Goal: Information Seeking & Learning: Learn about a topic

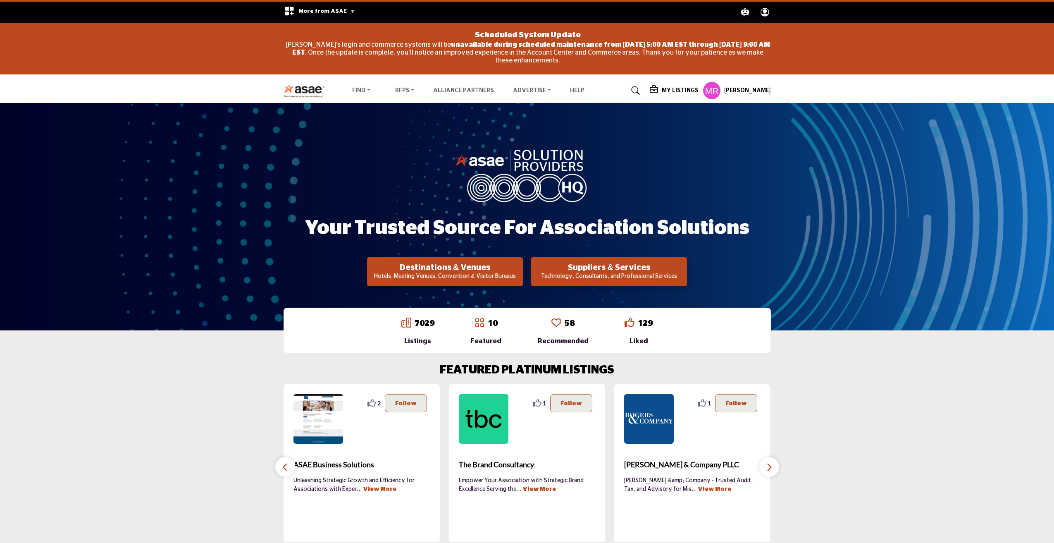
click at [756, 93] on h5 "[PERSON_NAME]" at bounding box center [747, 91] width 47 height 8
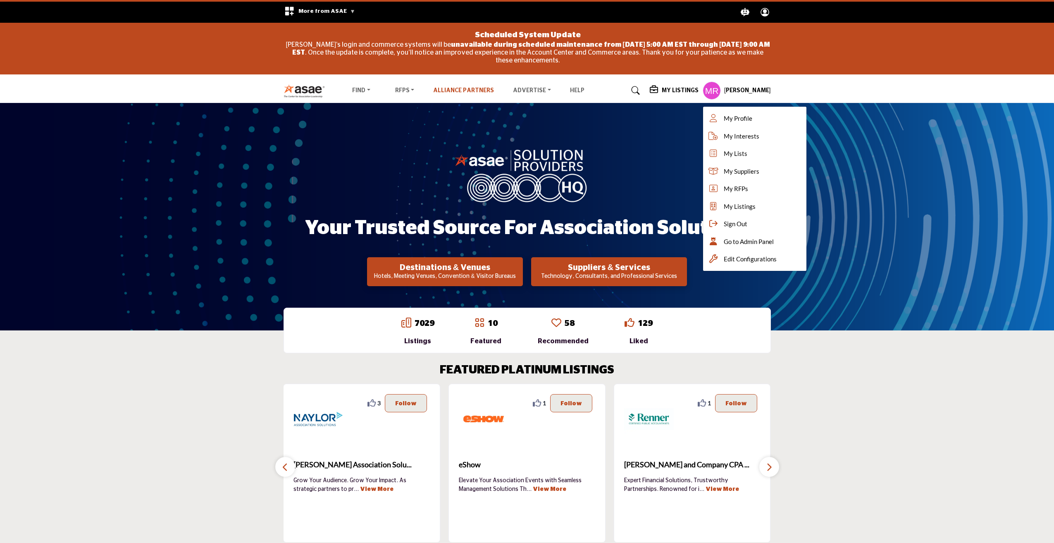
click at [487, 89] on link "Alliance Partners" at bounding box center [463, 91] width 61 height 6
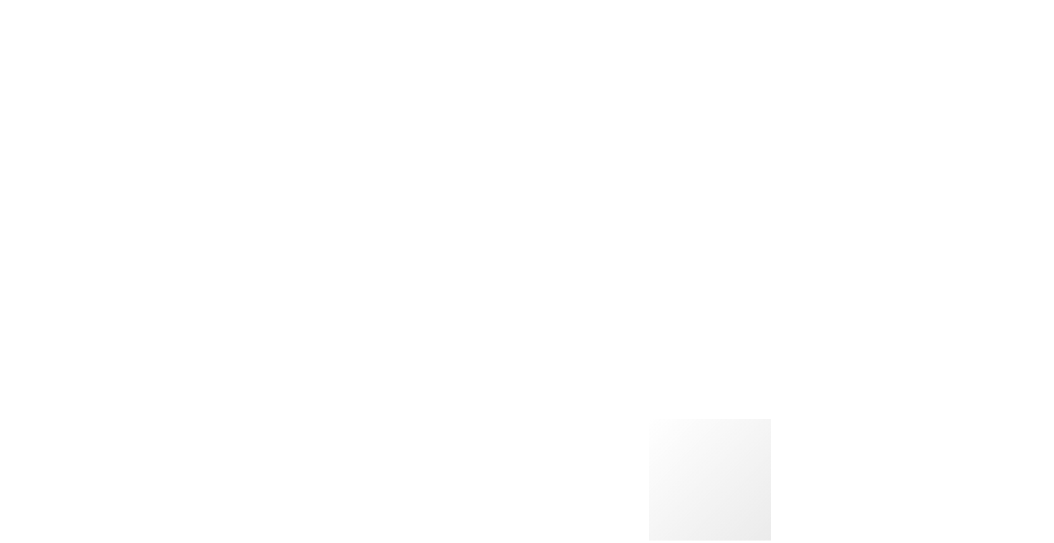
scroll to position [1033, 0]
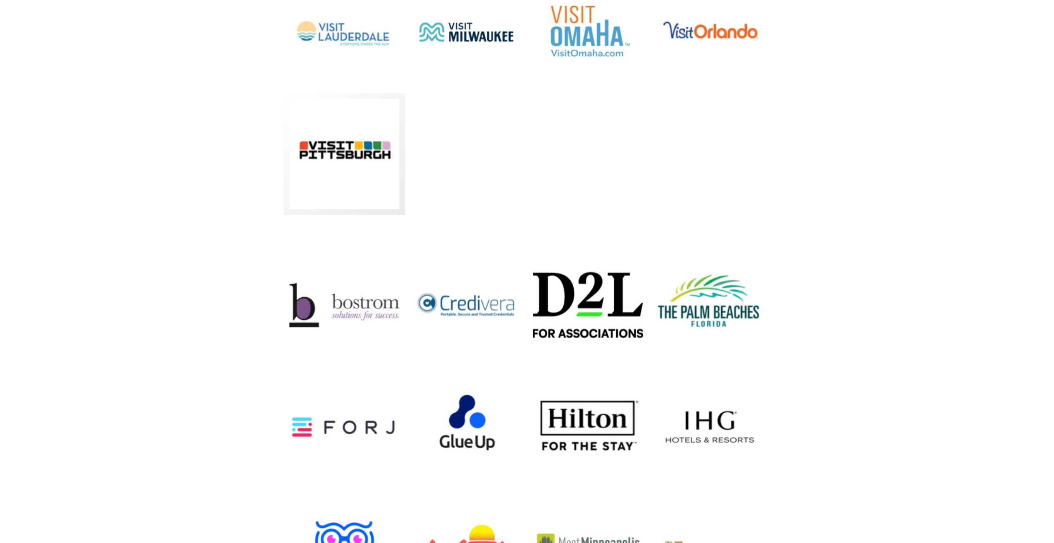
click at [364, 212] on div "Visit [GEOGRAPHIC_DATA] Visit [GEOGRAPHIC_DATA] Elevate Your Event Experience i…" at bounding box center [344, 154] width 122 height 122
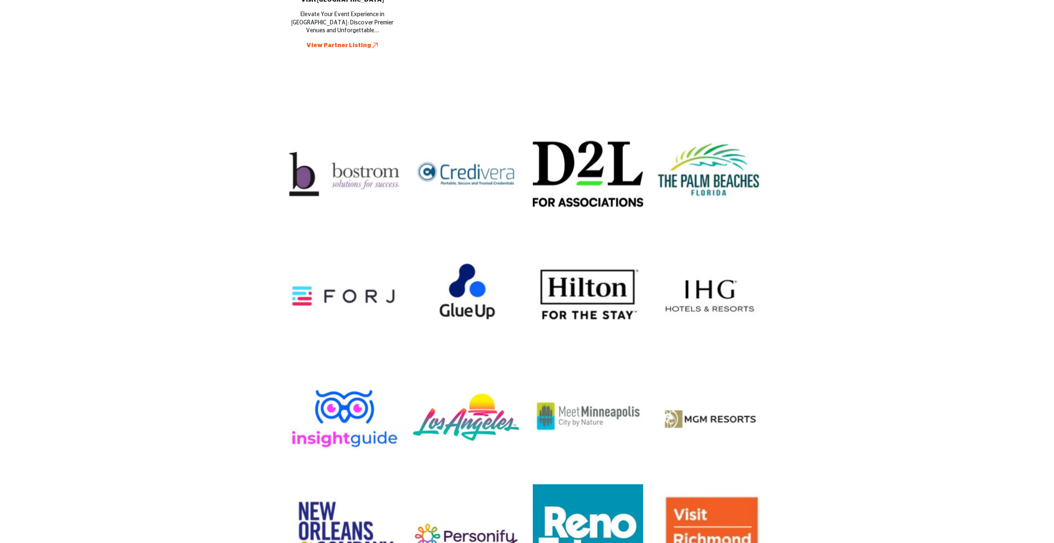
scroll to position [1116, 0]
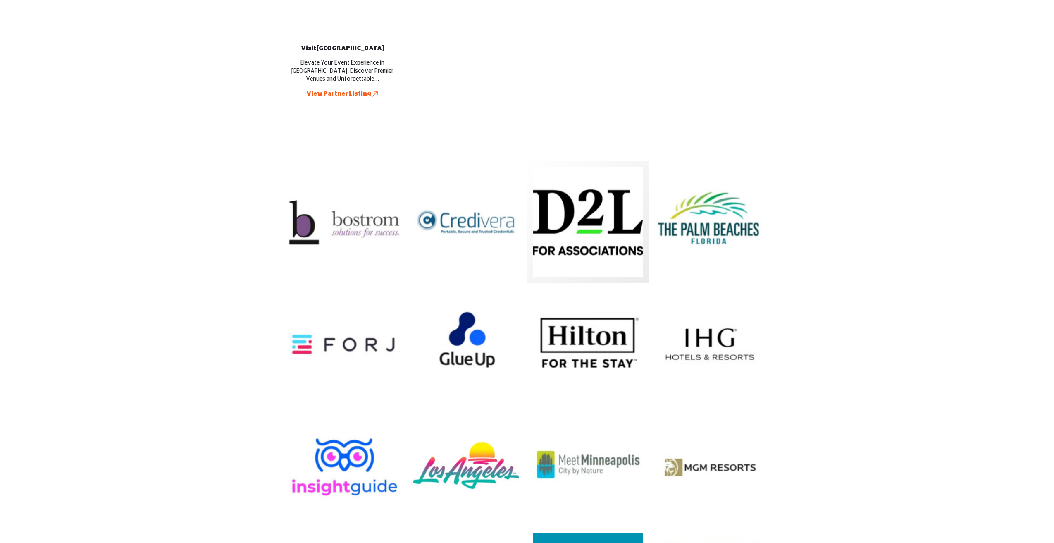
click at [598, 211] on img at bounding box center [588, 222] width 110 height 110
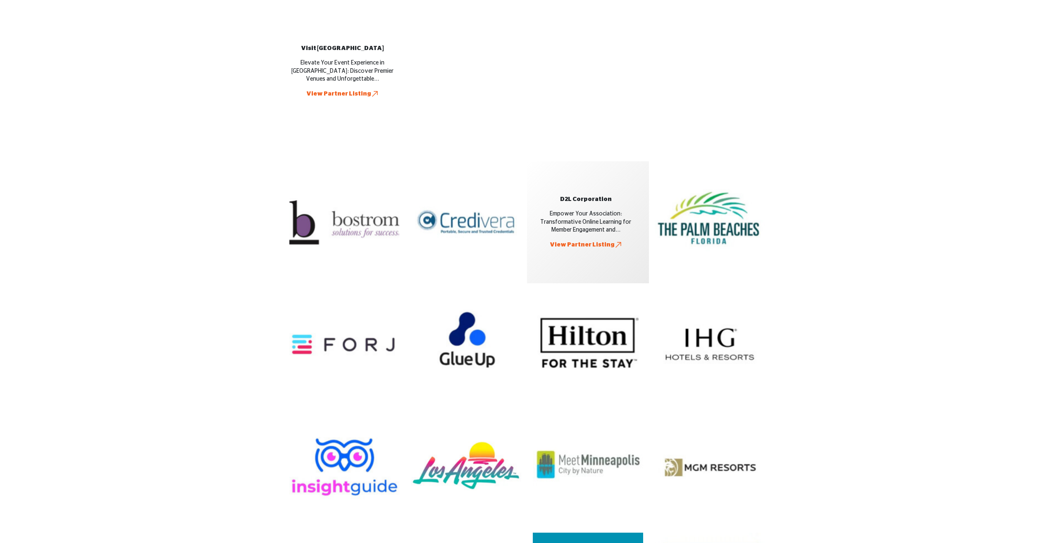
click at [591, 245] on link "View Partner Listing" at bounding box center [586, 245] width 72 height 9
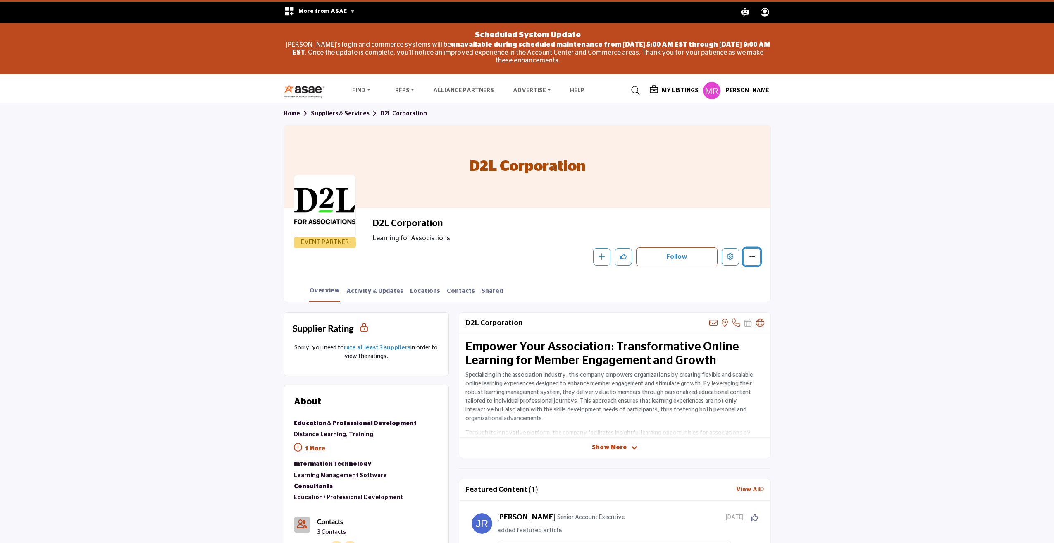
click at [750, 257] on icon "More details" at bounding box center [751, 256] width 7 height 7
click at [733, 256] on icon "Edit company" at bounding box center [730, 256] width 7 height 7
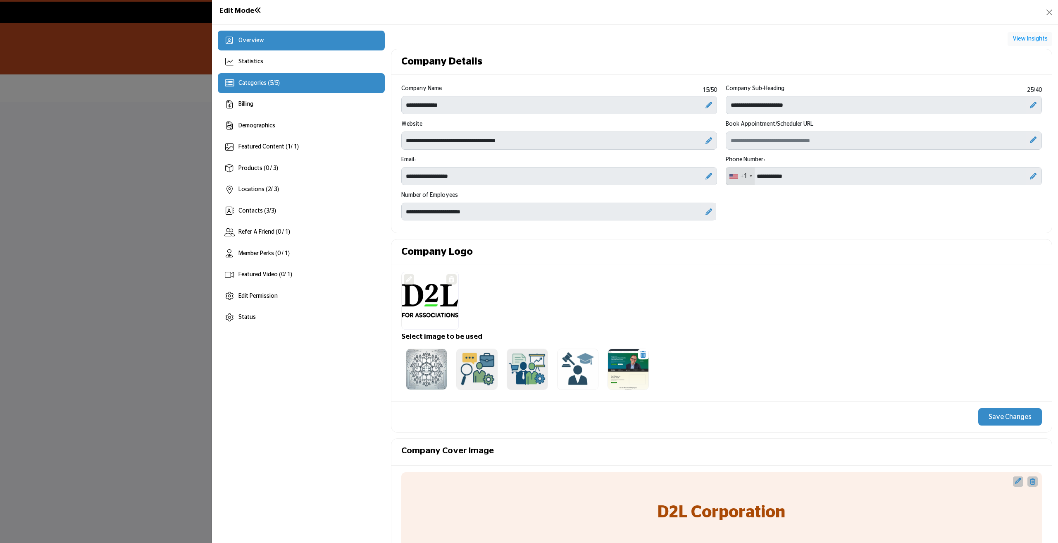
click at [258, 86] on div "Categories ( 5 / 5 )" at bounding box center [258, 83] width 41 height 9
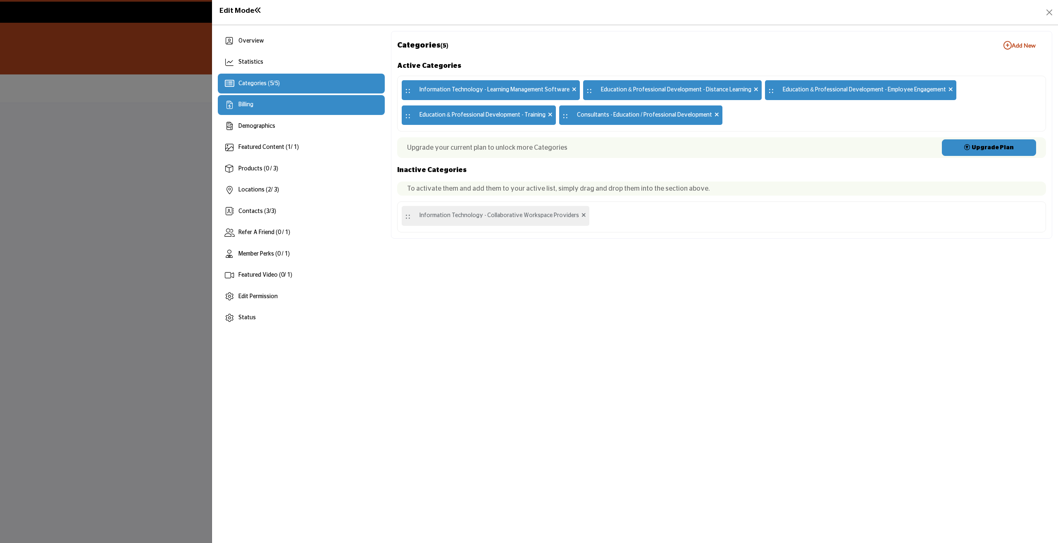
click at [260, 112] on div "Billing" at bounding box center [301, 105] width 167 height 20
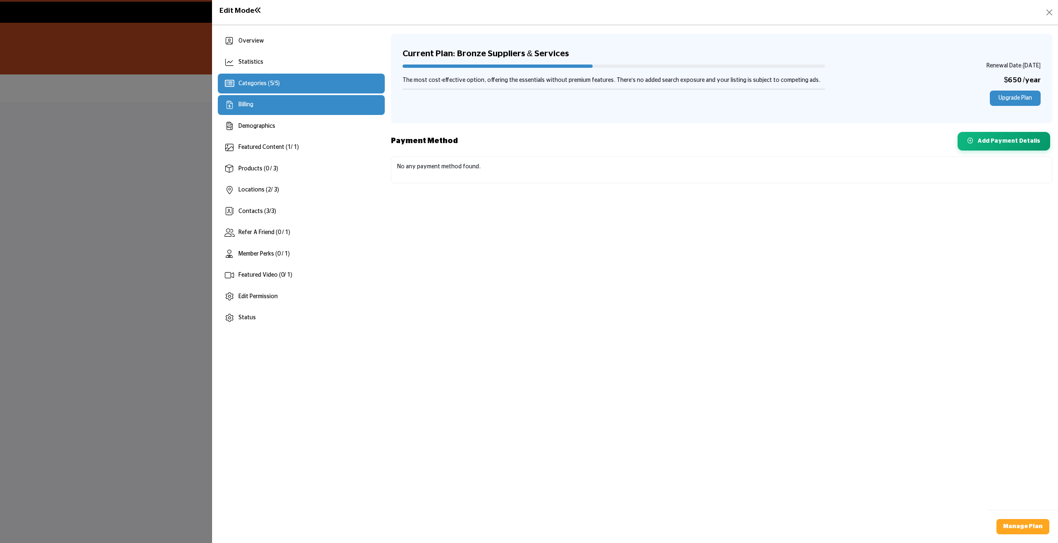
click at [260, 90] on div "Categories ( 5 / 5 )" at bounding box center [301, 84] width 167 height 20
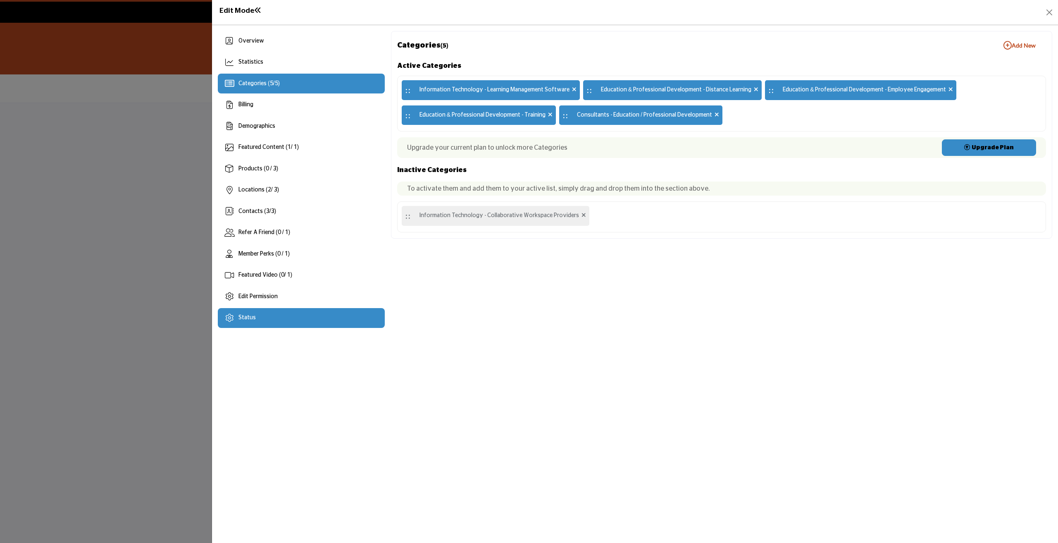
click at [259, 320] on div "Status" at bounding box center [301, 318] width 167 height 20
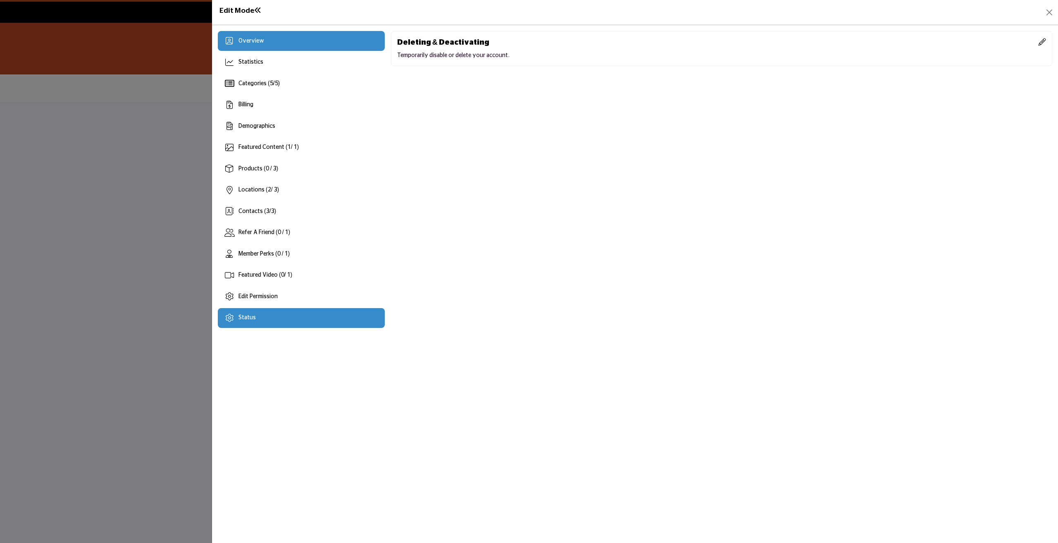
drag, startPoint x: 257, startPoint y: 45, endPoint x: 250, endPoint y: 43, distance: 7.7
click at [257, 46] on div "Overview" at bounding box center [301, 41] width 167 height 20
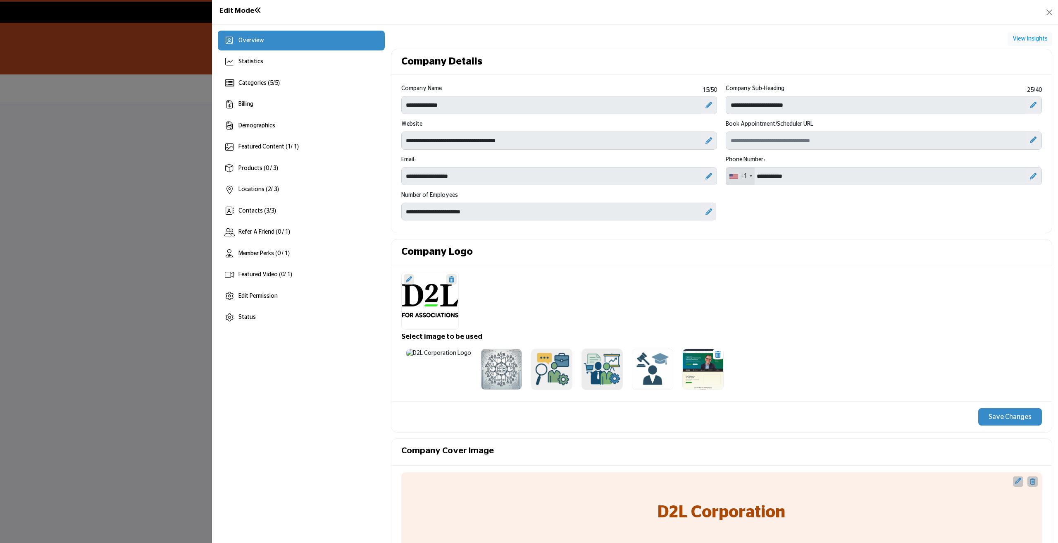
click at [250, 43] on span "Overview" at bounding box center [251, 41] width 26 height 6
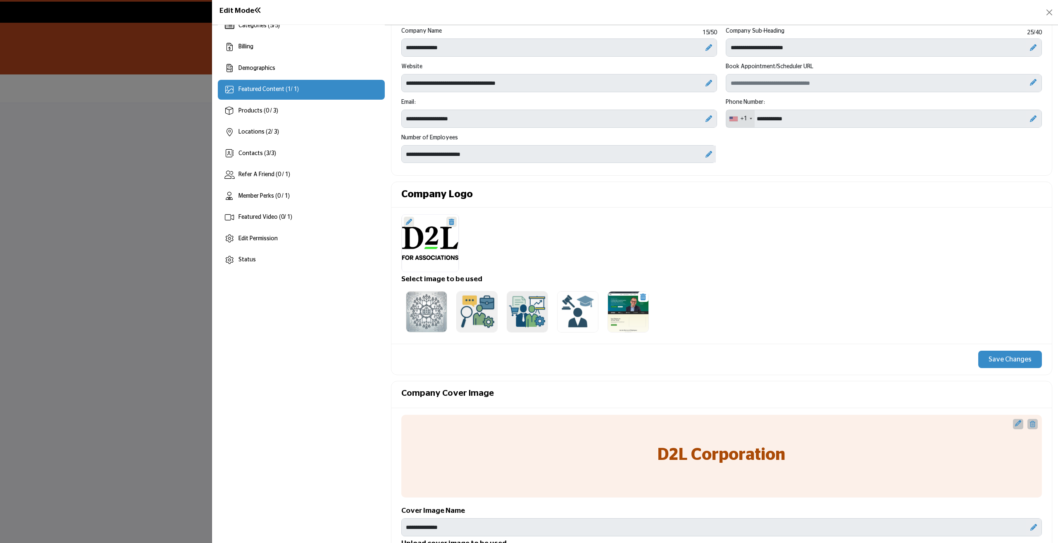
scroll to position [15, 0]
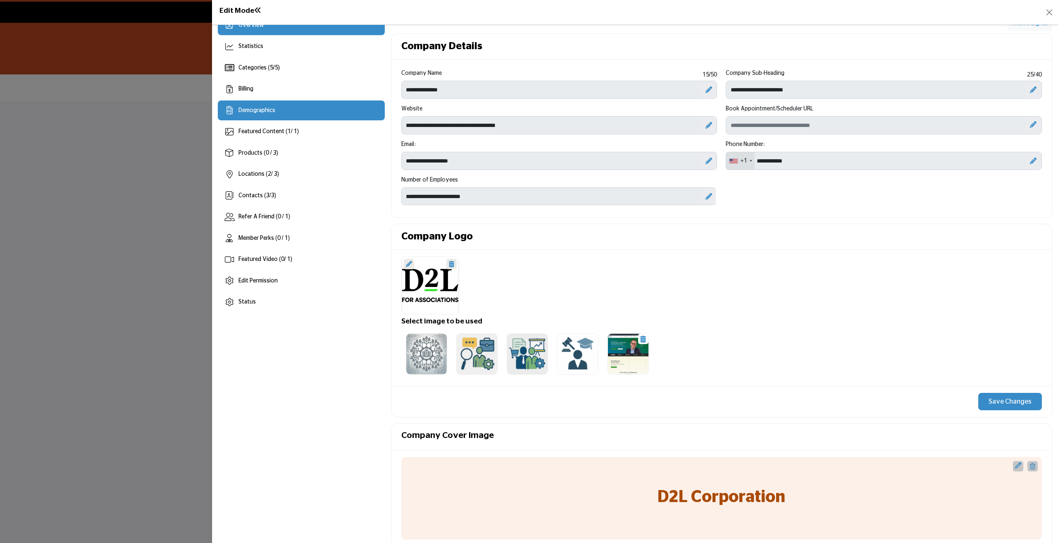
click at [253, 103] on div "Demographics" at bounding box center [301, 110] width 167 height 20
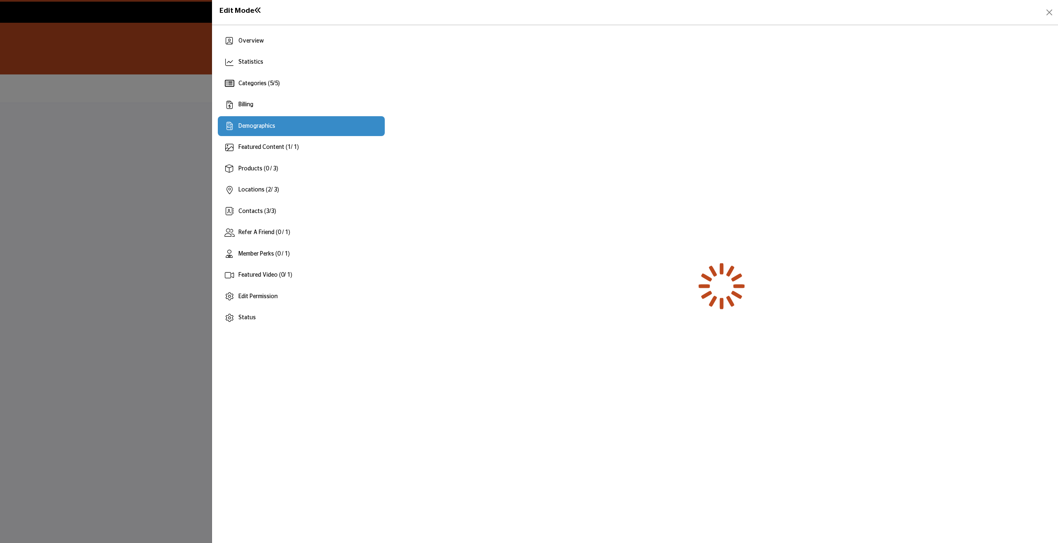
scroll to position [0, 0]
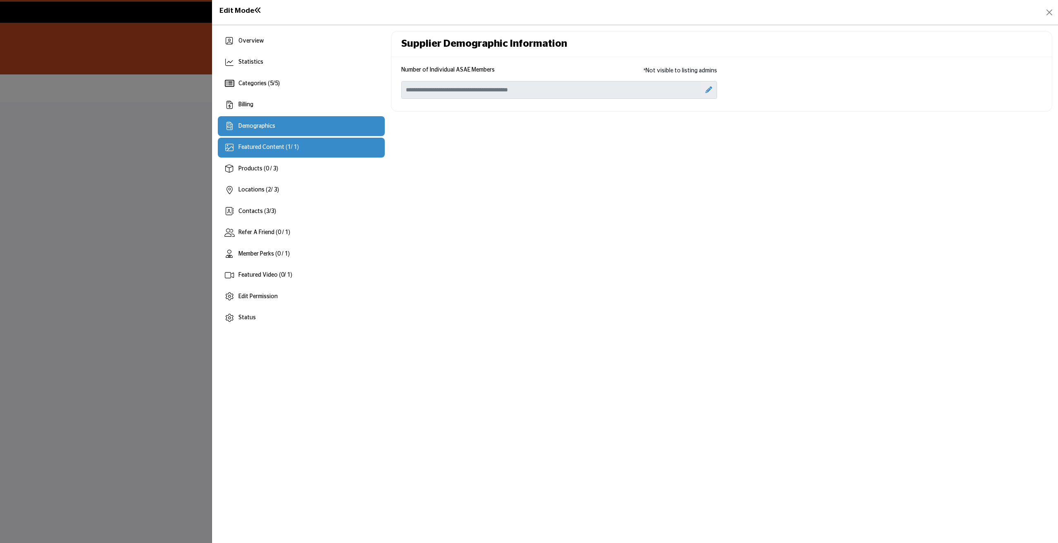
click at [291, 145] on span "Featured Content ( 1 / 1)" at bounding box center [268, 147] width 60 height 6
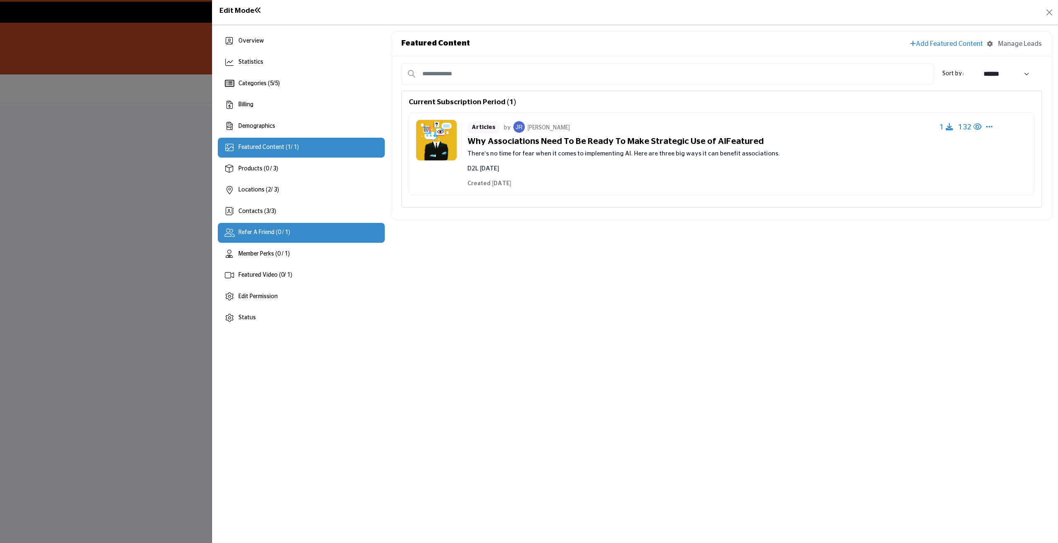
click at [310, 232] on div "Refer A Friend (0 / 1)" at bounding box center [301, 233] width 167 height 20
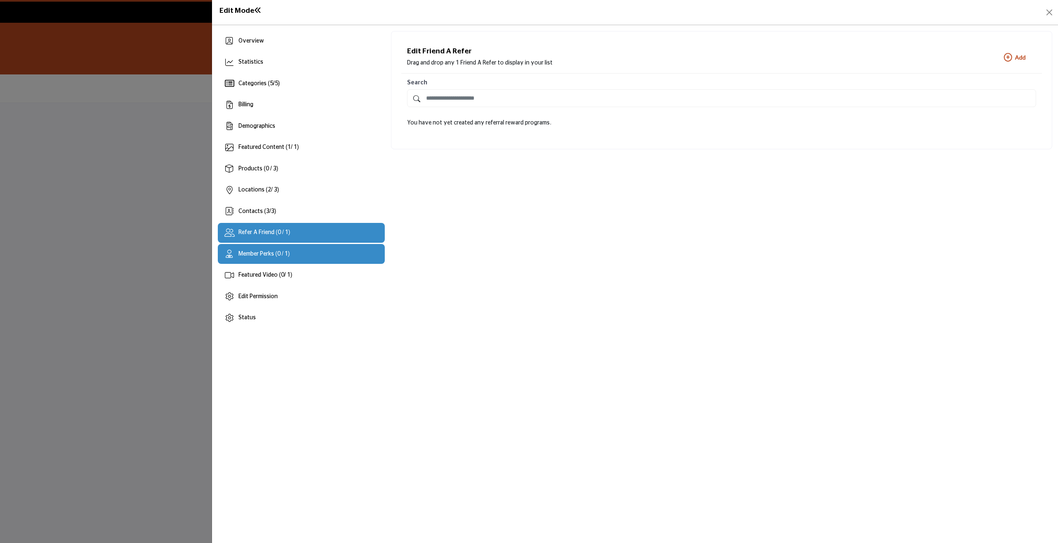
click at [290, 251] on span "Member Perks (0 / 1)" at bounding box center [263, 254] width 51 height 6
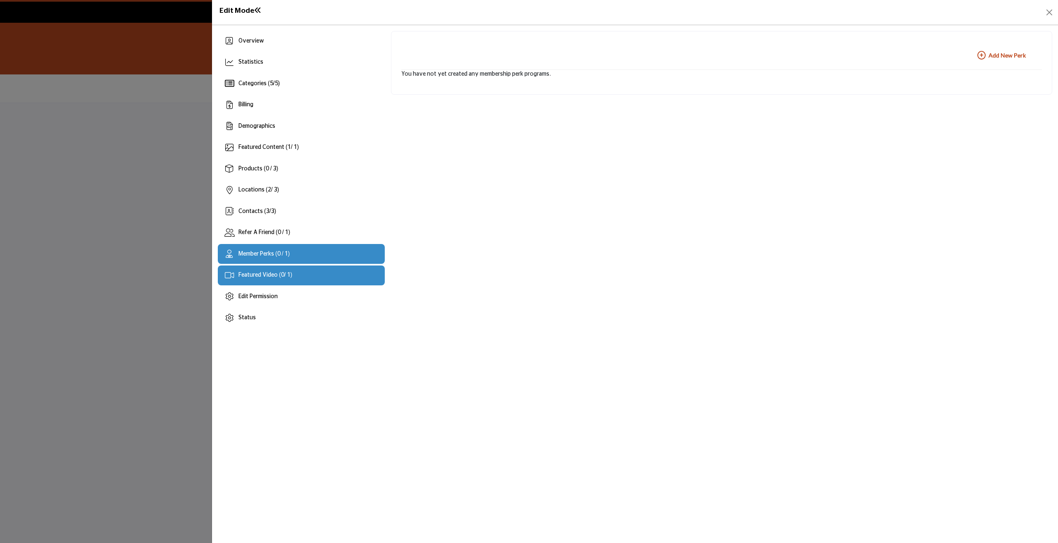
click at [290, 274] on span "Featured Video ( 0 / 1)" at bounding box center [265, 275] width 54 height 6
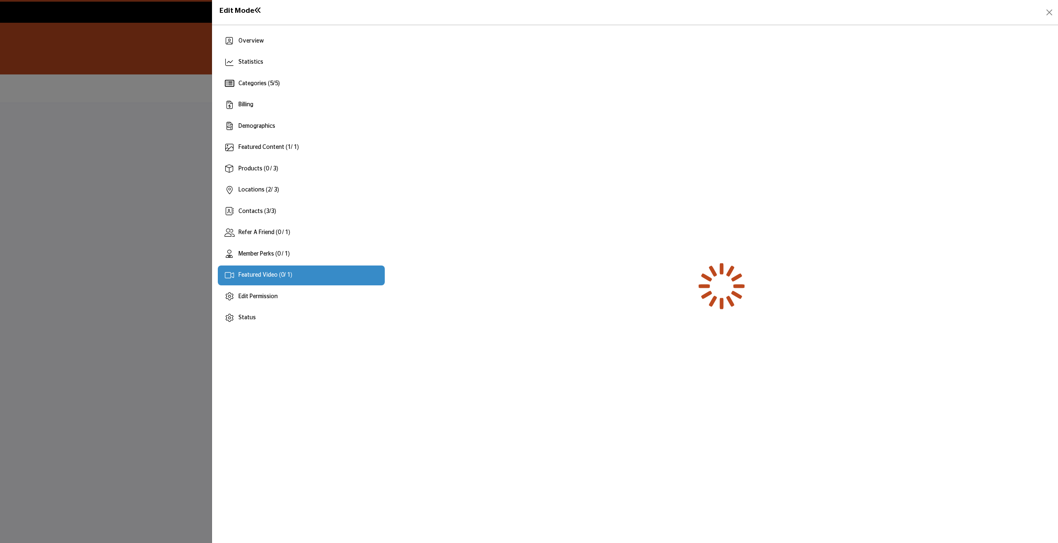
click at [250, 43] on span "Overview" at bounding box center [251, 41] width 26 height 6
